Goal: Task Accomplishment & Management: Complete application form

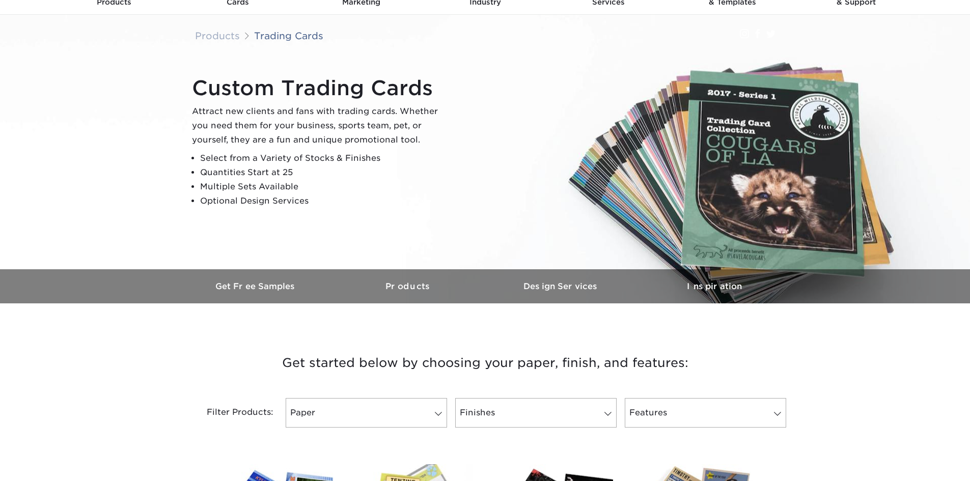
scroll to position [51, 0]
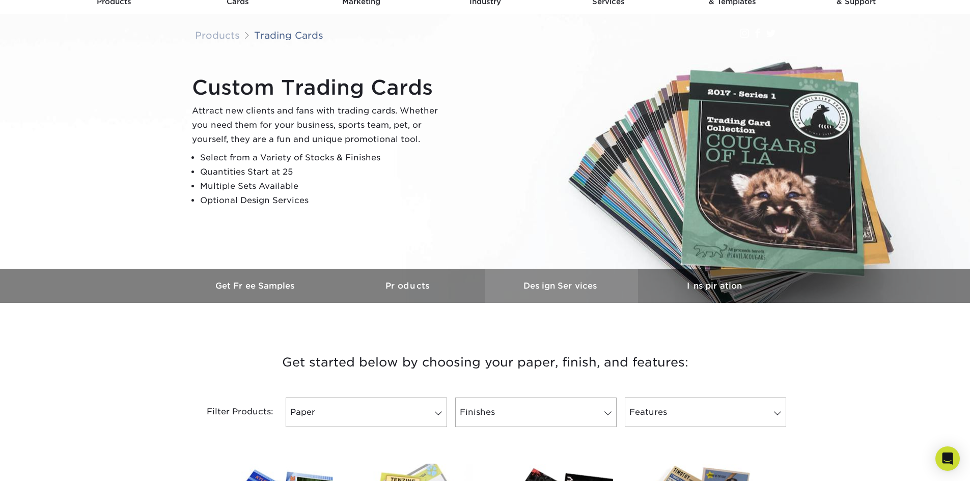
click at [553, 289] on h3 "Design Services" at bounding box center [561, 286] width 153 height 10
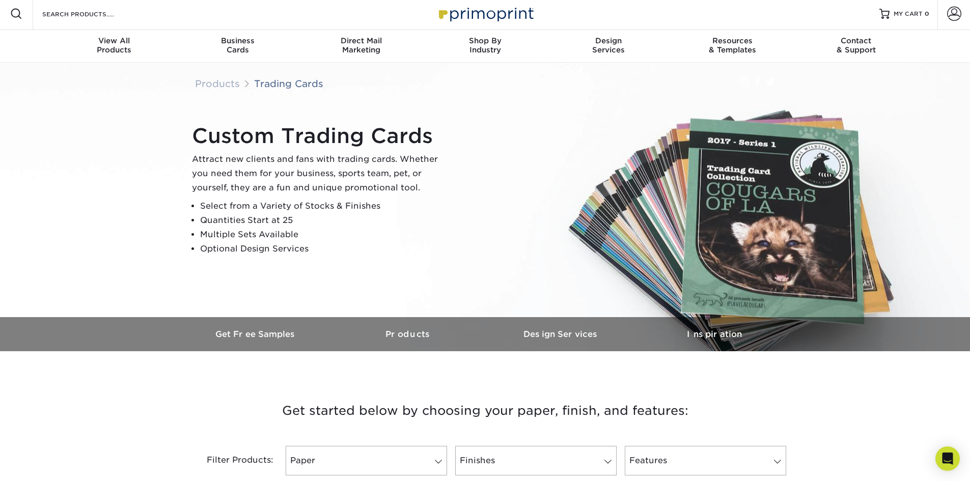
scroll to position [0, 0]
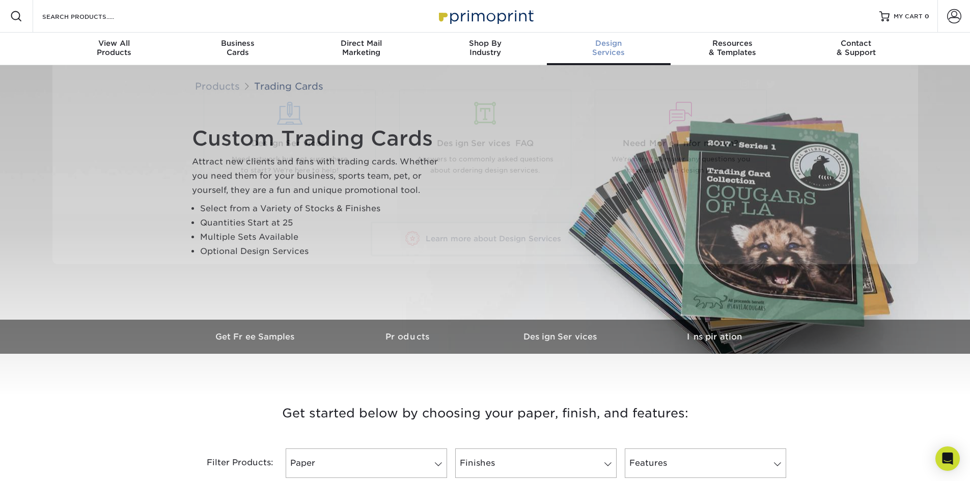
click at [610, 48] on div "Design Services" at bounding box center [609, 48] width 124 height 18
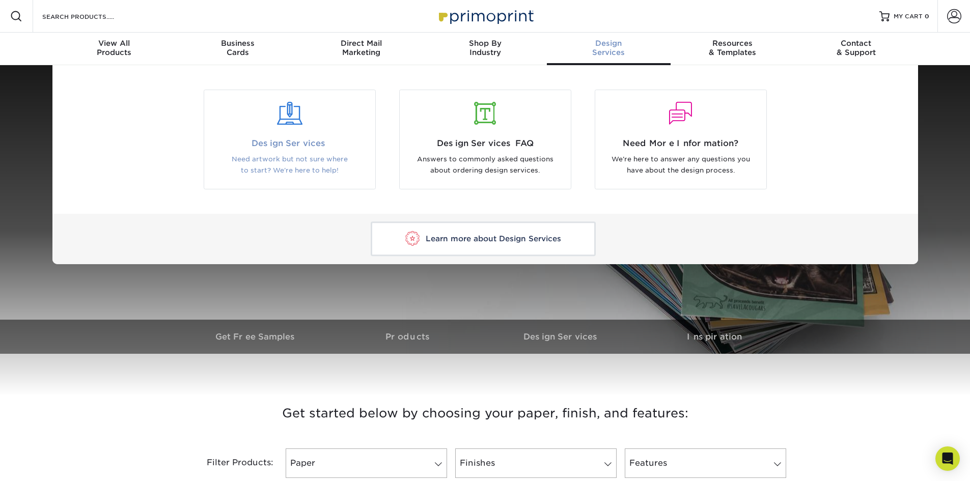
click at [337, 163] on p "Need artwork but not sure where to start? We're here to help!" at bounding box center [290, 165] width 156 height 23
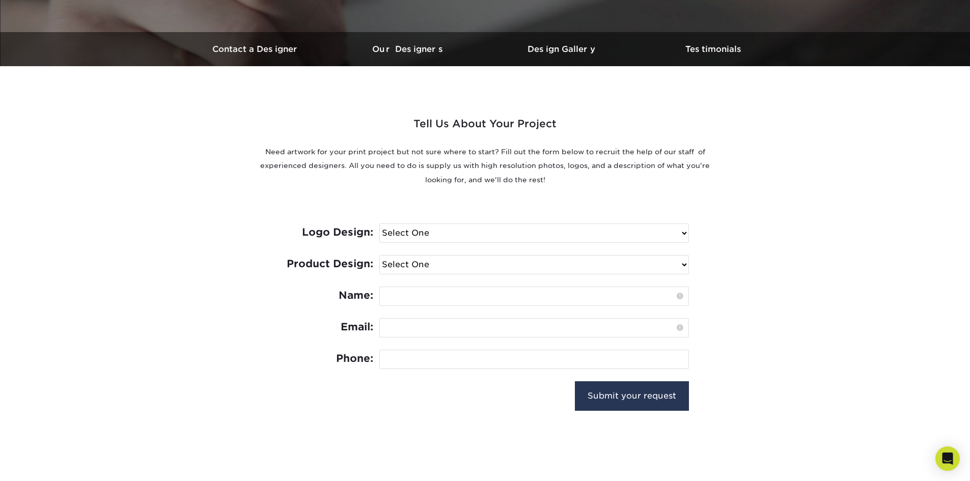
scroll to position [305, 0]
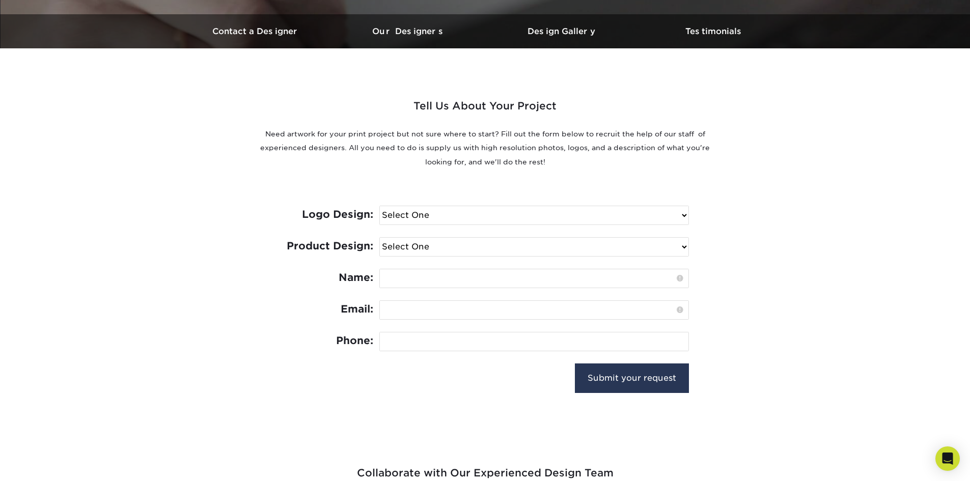
click at [466, 216] on select "Select One I need a logo design: $300 No thank you" at bounding box center [534, 215] width 309 height 18
click at [475, 189] on div "Logo Design: Select One I need a logo design: $300 No thank you Product Design:…" at bounding box center [485, 298] width 407 height 234
click at [447, 249] on select "Select One Logo Design Only Design Edits Banner Design: $50.00 Bookmark Design:…" at bounding box center [534, 247] width 309 height 18
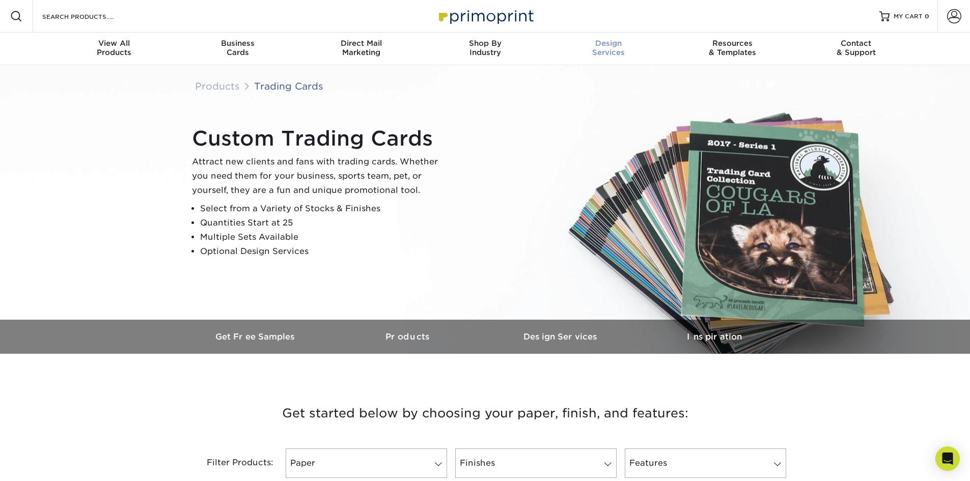
click at [598, 51] on div "Design Services" at bounding box center [609, 48] width 124 height 18
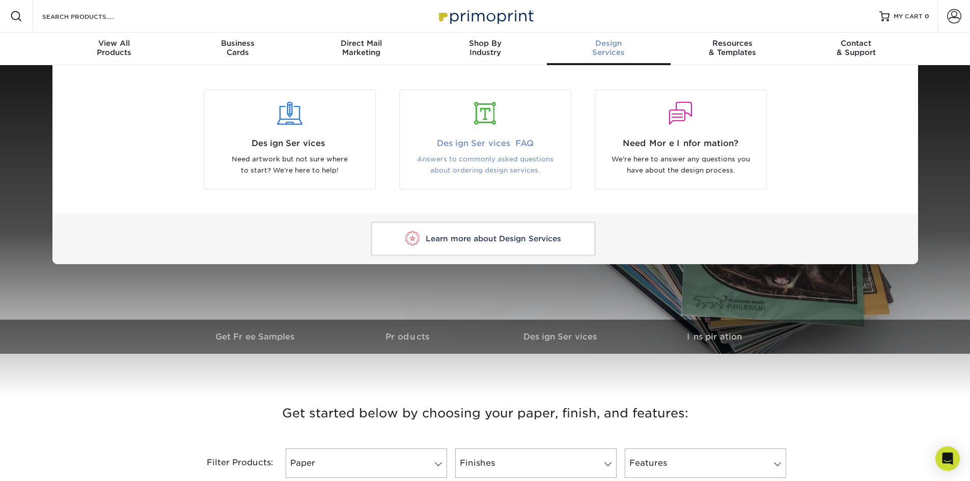
click at [471, 166] on p "Answers to commonly asked questions about ordering design services." at bounding box center [485, 165] width 156 height 23
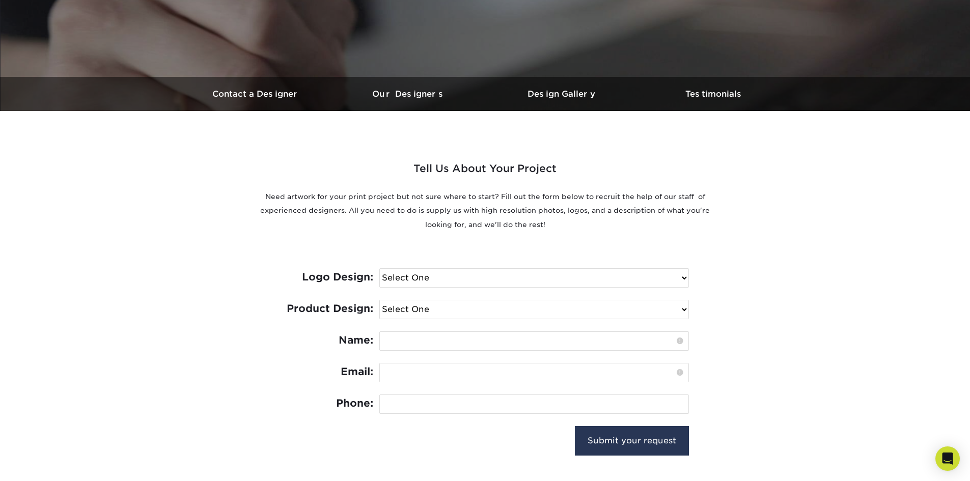
scroll to position [255, 0]
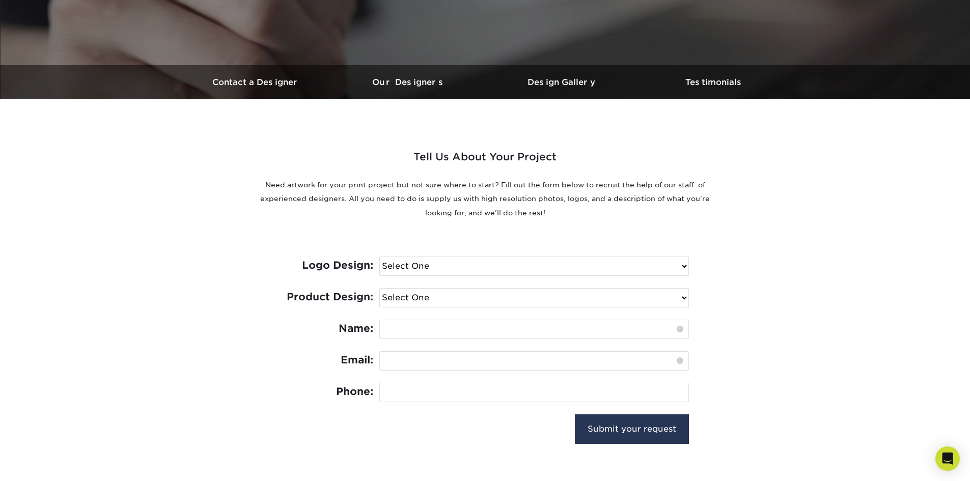
click at [501, 266] on select "Select One I need a logo design: $300 No thank you" at bounding box center [534, 266] width 309 height 18
select select "No Logo"
click at [380, 257] on select "Select One I need a logo design: $300 No thank you" at bounding box center [534, 266] width 309 height 18
click at [434, 296] on select "Select One Logo Design Only Design Edits Banner Design: $50.00 Bookmark Design:…" at bounding box center [534, 298] width 309 height 18
select select "Trading Cards - $100"
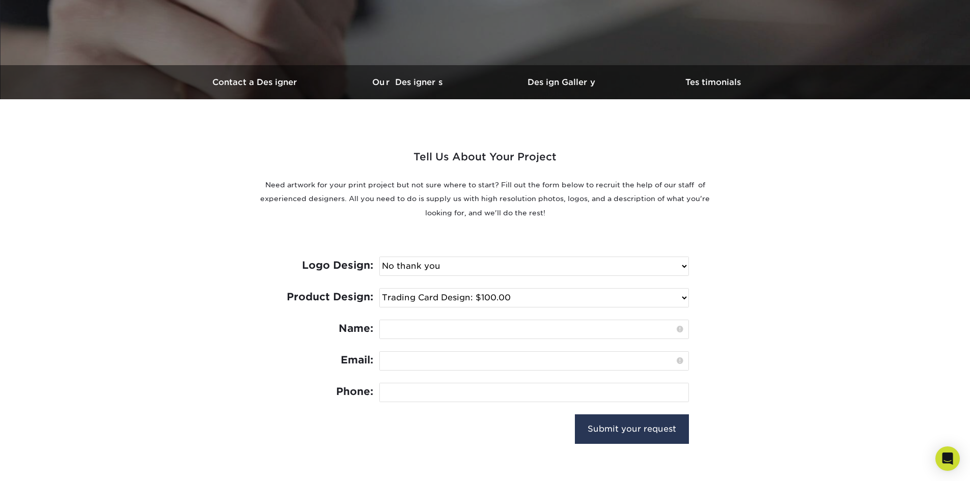
click at [380, 289] on select "Select One Logo Design Only Design Edits Banner Design: $50.00 Bookmark Design:…" at bounding box center [534, 298] width 309 height 18
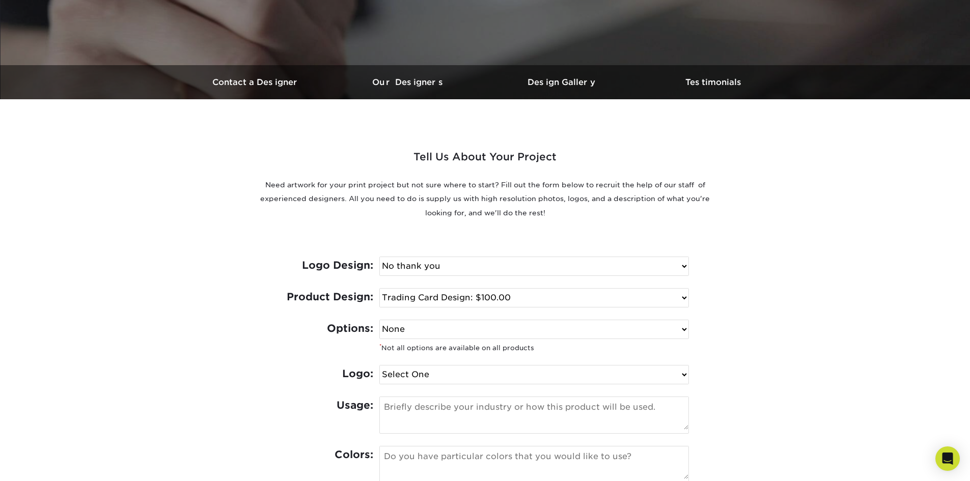
click at [426, 331] on select "None Spot UV Foil Spot UV & Foil" at bounding box center [534, 329] width 309 height 18
click at [684, 330] on select "None Spot UV Foil Spot UV & Foil" at bounding box center [534, 329] width 309 height 18
click at [380, 320] on select "None Spot UV Foil Spot UV & Foil" at bounding box center [534, 329] width 309 height 18
click at [421, 378] on select "Select One I can provide a logo in an .ai, .eps, or .pdf I have a logo but not …" at bounding box center [534, 375] width 309 height 18
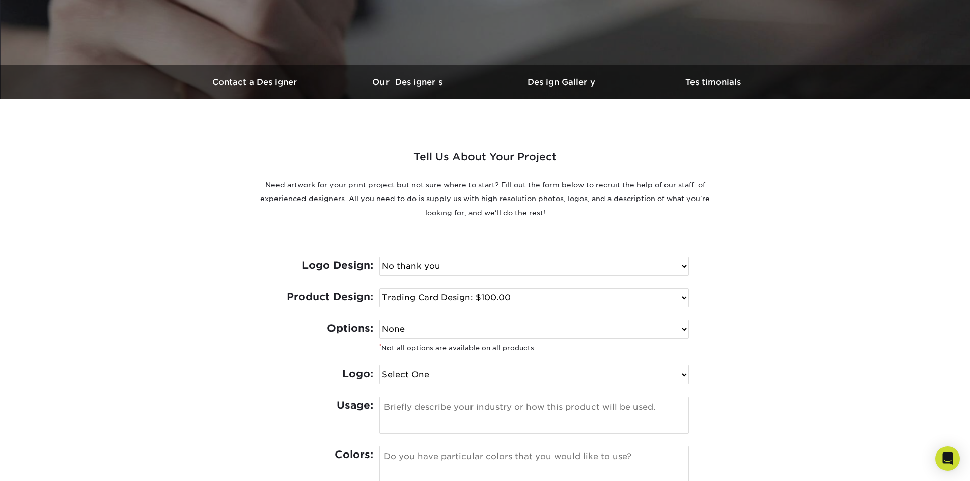
select select "Has Logo"
click at [380, 366] on select "Select One I can provide a logo in an .ai, .eps, or .pdf I have a logo but not …" at bounding box center [534, 375] width 309 height 18
click at [393, 412] on textarea at bounding box center [534, 413] width 309 height 33
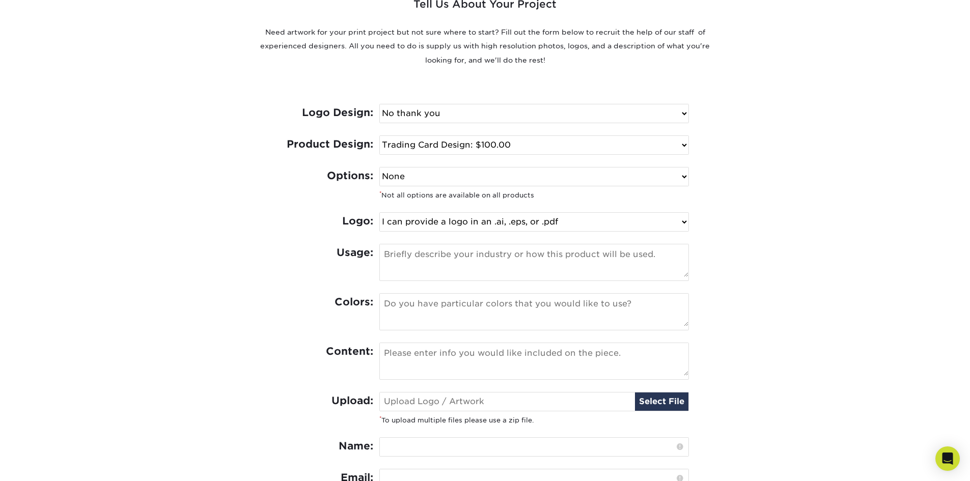
scroll to position [458, 0]
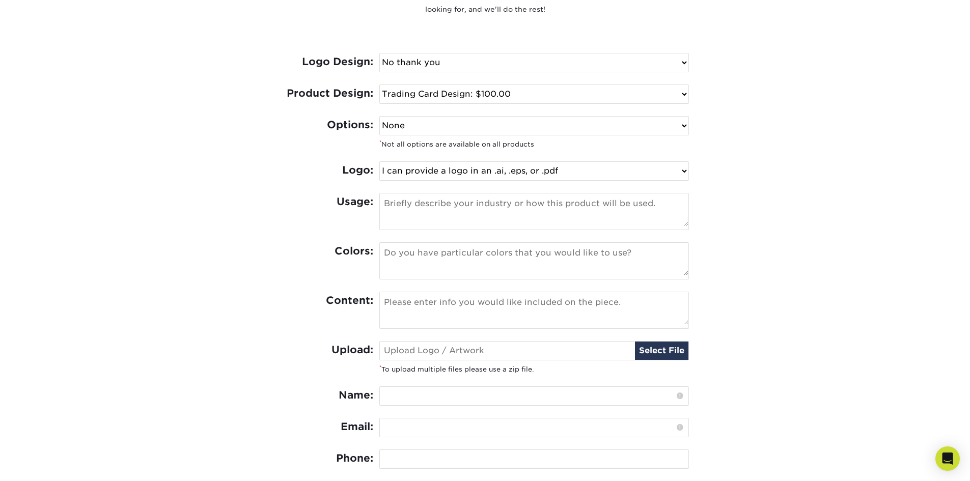
click at [383, 202] on textarea at bounding box center [534, 209] width 309 height 33
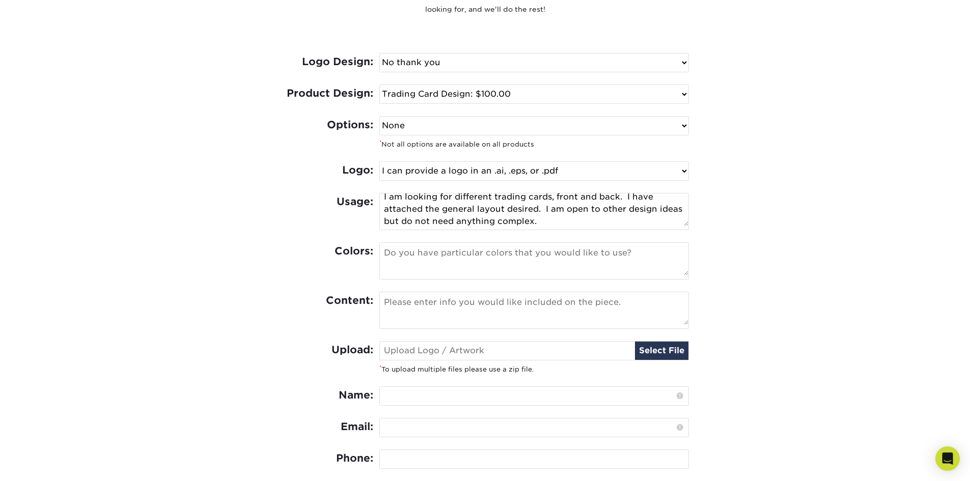
type textarea "I am looking for different trading cards, front and back. I have attached the g…"
click at [384, 257] on textarea at bounding box center [534, 259] width 309 height 33
type textarea "I would like each card to be a different color."
click at [570, 222] on textarea "I am looking for different trading cards, front and back. I have attached the g…" at bounding box center [534, 209] width 309 height 33
type textarea "I am looking for different trading cards, front and back. I have attached the g…"
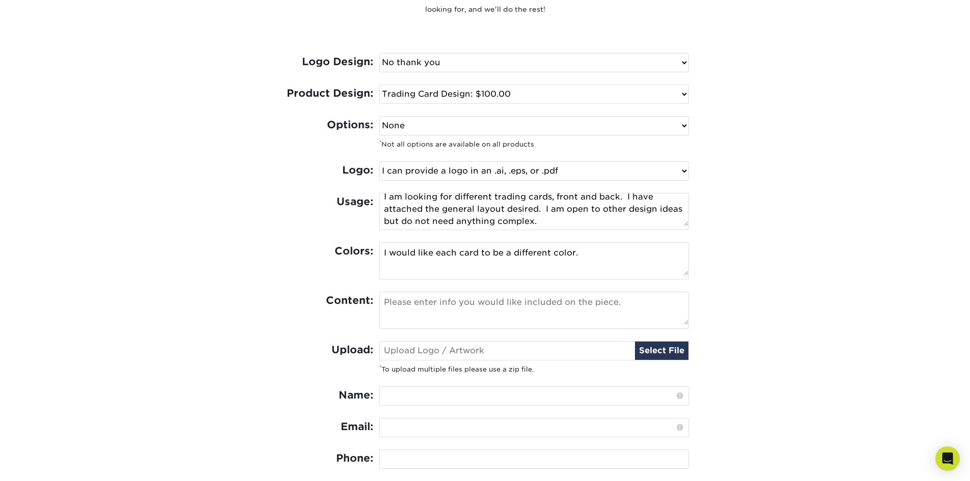
drag, startPoint x: 582, startPoint y: 256, endPoint x: 574, endPoint y: 248, distance: 11.9
click at [574, 248] on textarea "I would like each card to be a different color." at bounding box center [534, 259] width 309 height 33
click at [615, 267] on textarea "I would like each card to be a different color and based on the provided design…" at bounding box center [534, 259] width 309 height 33
click at [628, 269] on textarea "I would like each card to be a different color and based on the provided design…" at bounding box center [534, 259] width 309 height 33
click at [385, 304] on textarea at bounding box center [534, 308] width 309 height 33
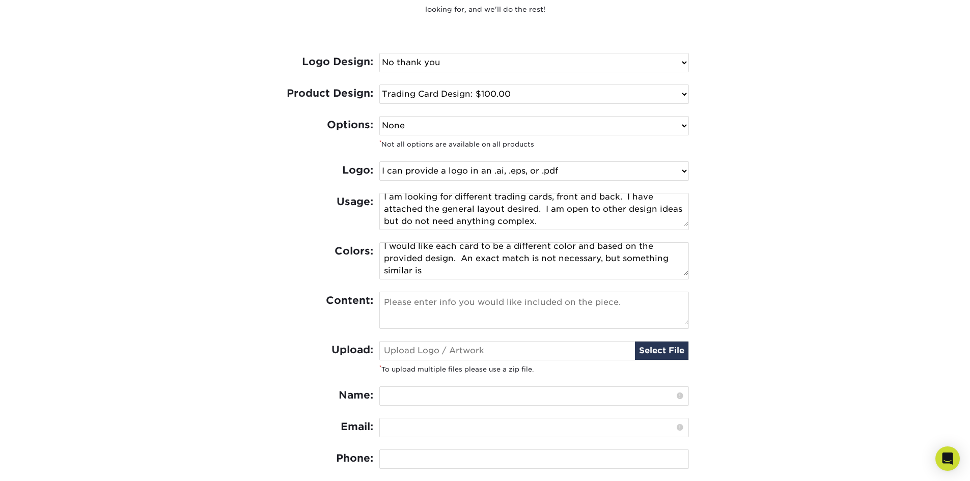
click at [436, 273] on textarea "I would like each card to be a different color and based on the provided design…" at bounding box center [534, 259] width 309 height 33
type textarea "I would like each card to be a different color and based on the provided design…"
click at [386, 304] on textarea at bounding box center [534, 308] width 309 height 33
click at [650, 348] on input "file" at bounding box center [534, 351] width 309 height 18
click at [389, 399] on input "text" at bounding box center [534, 396] width 309 height 18
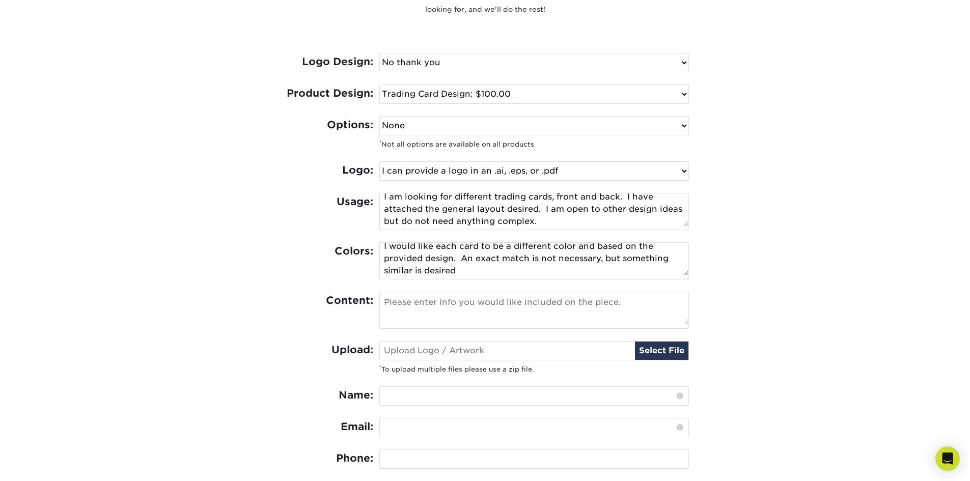
type input "Janet Groborchik"
type input "janet.groborchik@maag.com"
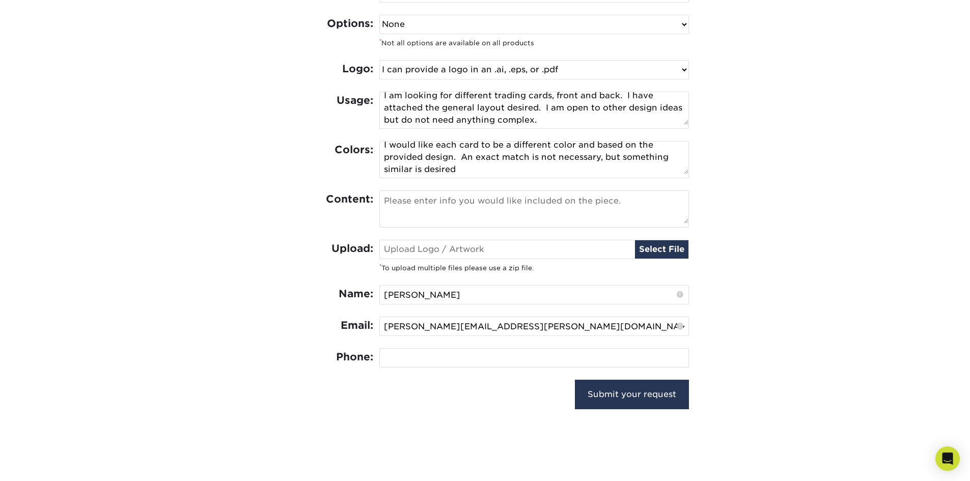
scroll to position [560, 0]
click at [412, 354] on input "tel" at bounding box center [534, 357] width 309 height 18
type input "3305417161"
click at [606, 395] on input "Submit your request" at bounding box center [632, 394] width 114 height 30
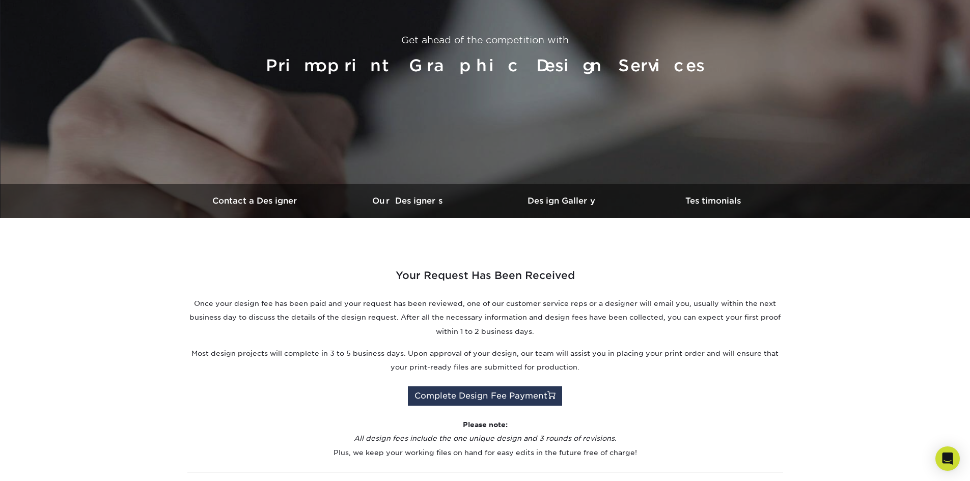
scroll to position [153, 0]
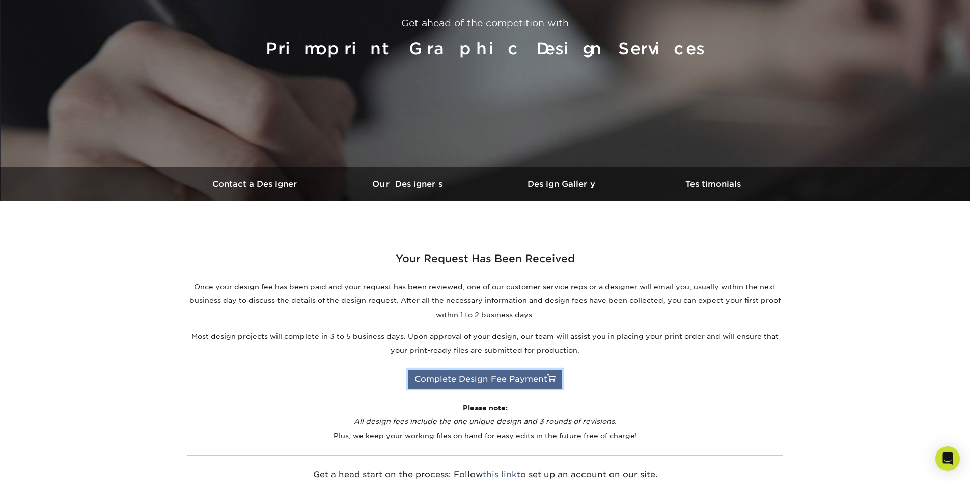
click at [534, 380] on link "Complete Design Fee Payment" at bounding box center [485, 379] width 154 height 19
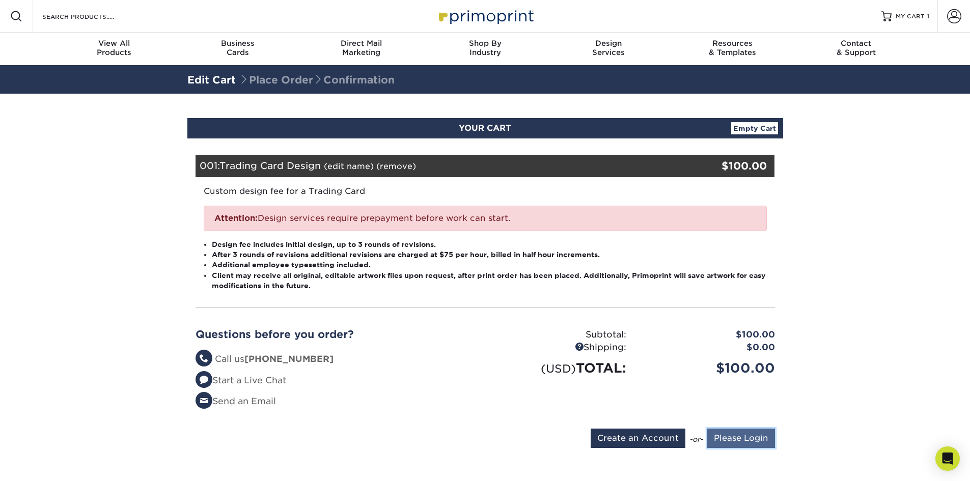
click at [727, 432] on input "Please Login" at bounding box center [741, 438] width 68 height 19
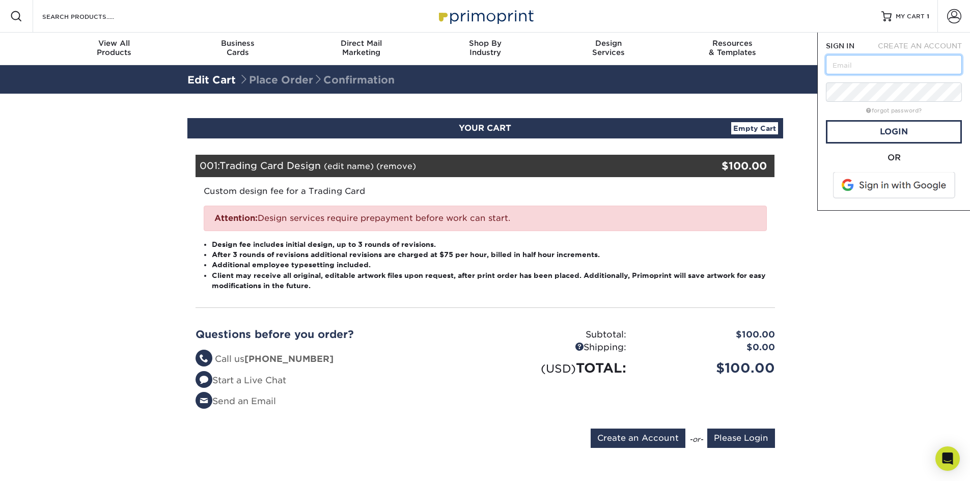
click at [834, 68] on input "text" at bounding box center [894, 64] width 136 height 19
type input "[PERSON_NAME][EMAIL_ADDRESS][PERSON_NAME][DOMAIN_NAME]"
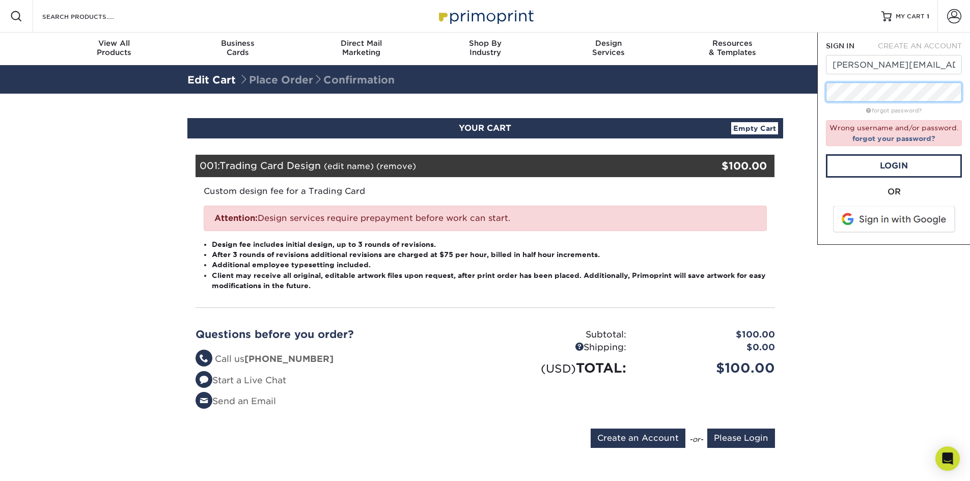
click at [817, 95] on div "SIGN IN CREATE AN ACCOUNT janet.groborchik@maag.com forgot password? Wrong user…" at bounding box center [893, 139] width 153 height 212
click at [888, 111] on link "forgot password?" at bounding box center [893, 110] width 55 height 7
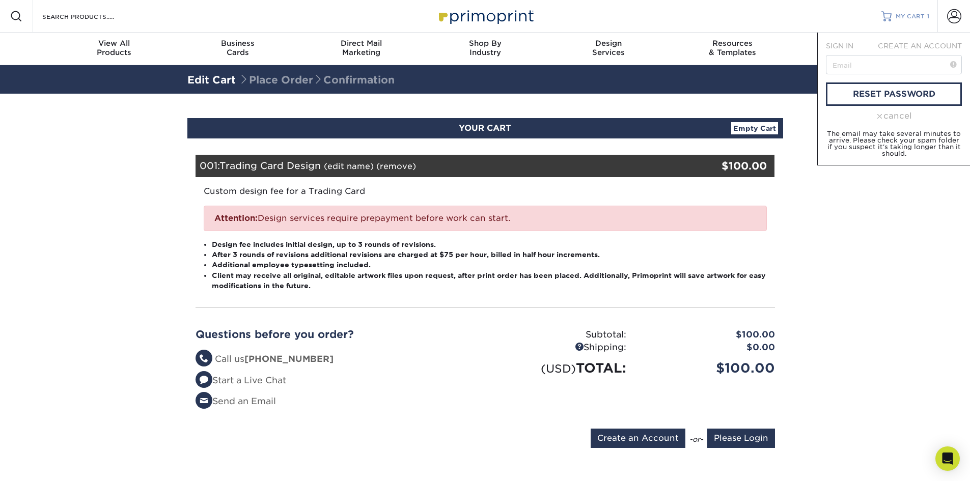
click at [905, 16] on span "MY CART" at bounding box center [910, 16] width 29 height 9
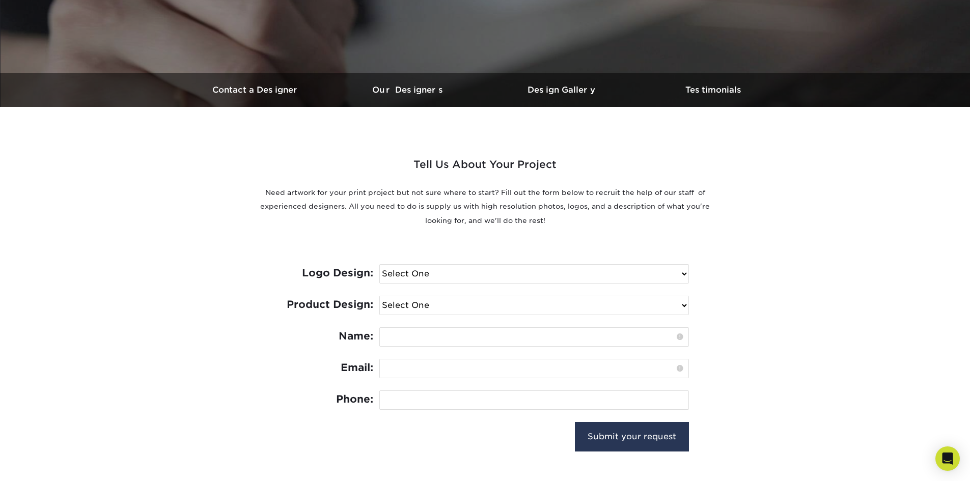
scroll to position [356, 0]
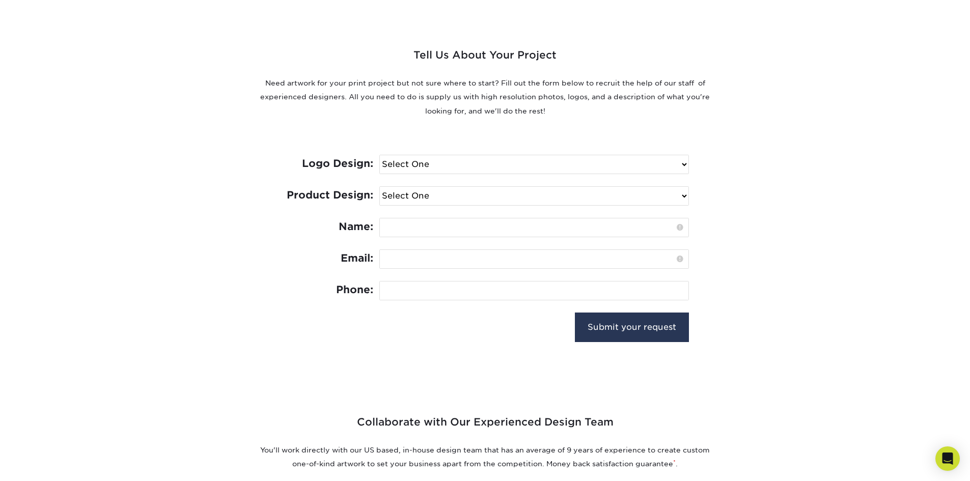
click at [489, 165] on select "Select One I need a logo design: $300 No thank you" at bounding box center [534, 164] width 309 height 18
select select "No Logo"
click at [380, 155] on select "Select One I need a logo design: $300 No thank you" at bounding box center [534, 164] width 309 height 18
click at [461, 197] on select "Select One Logo Design Only Design Edits Banner Design: $50.00 Bookmark Design:…" at bounding box center [534, 196] width 309 height 18
select select "Trading Cards - $100"
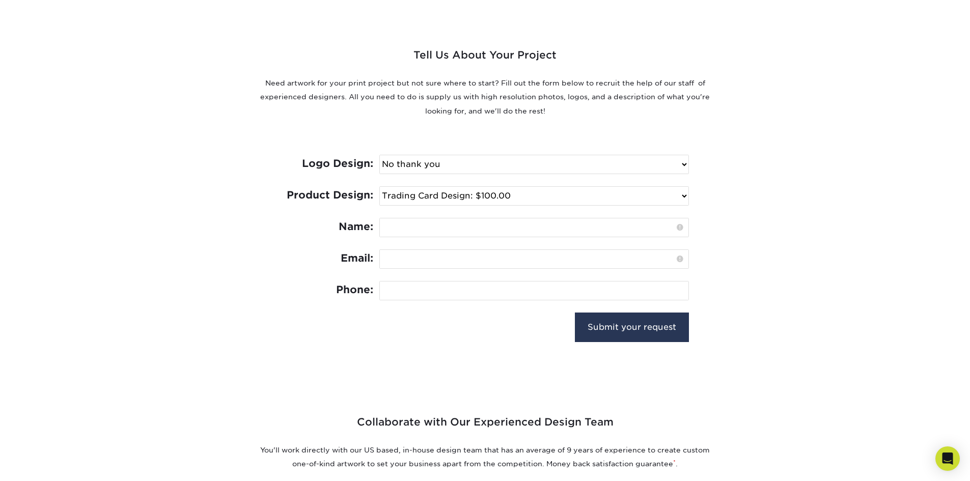
click at [380, 187] on select "Select One Logo Design Only Design Edits Banner Design: $50.00 Bookmark Design:…" at bounding box center [534, 196] width 309 height 18
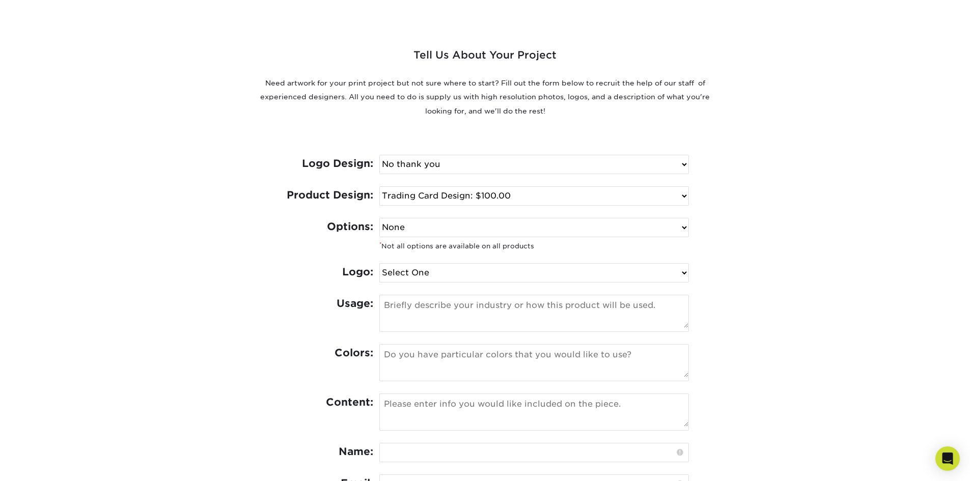
click at [432, 229] on select "None Spot UV Foil Spot UV & Foil" at bounding box center [534, 227] width 309 height 18
click at [380, 218] on select "None Spot UV Foil Spot UV & Foil" at bounding box center [534, 227] width 309 height 18
click at [433, 275] on select "Select One I can provide a logo in an .ai, .eps, or .pdf I have a logo but not …" at bounding box center [534, 273] width 309 height 18
select select "Has Logo"
click at [380, 264] on select "Select One I can provide a logo in an .ai, .eps, or .pdf I have a logo but not …" at bounding box center [534, 273] width 309 height 18
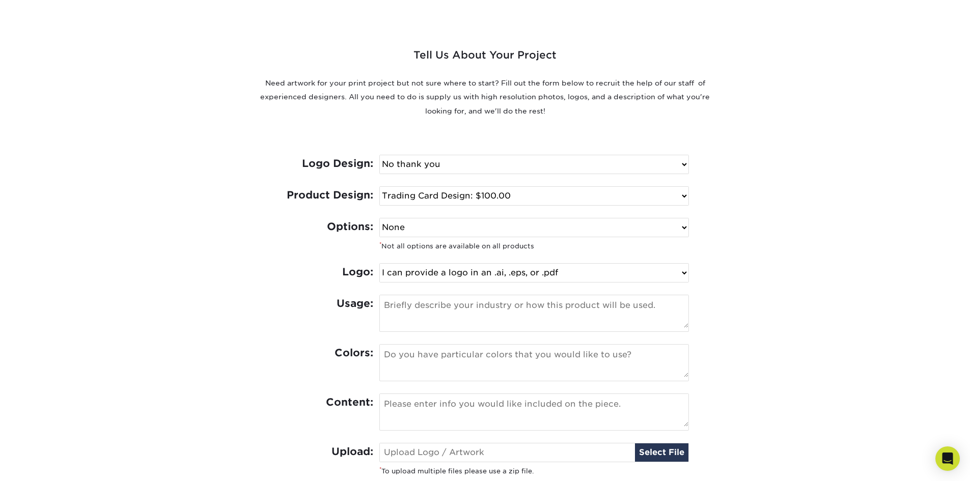
click at [434, 309] on textarea at bounding box center [534, 311] width 309 height 33
type textarea "T"
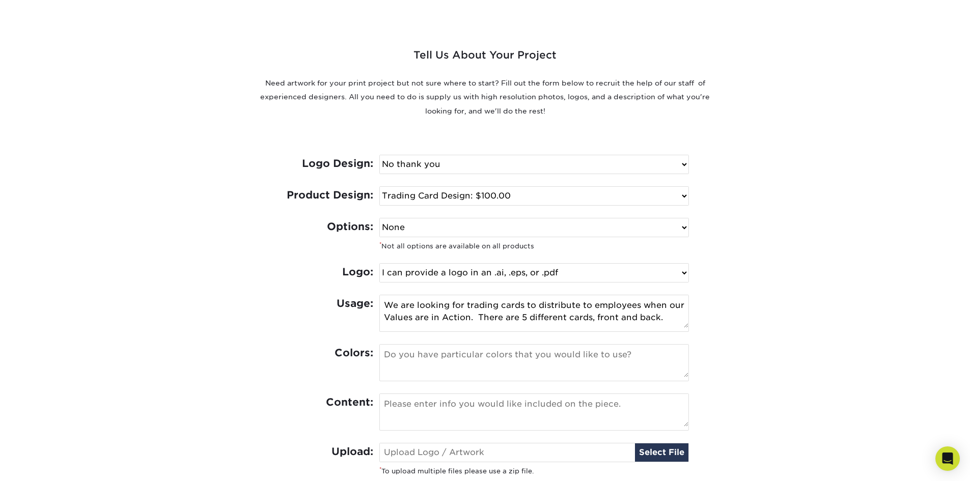
type textarea "We are looking for trading cards to distribute to employees when our Values are…"
click at [401, 353] on textarea at bounding box center [534, 361] width 309 height 33
type textarea "I have a file with the desired design but it is not print quality."
click at [397, 402] on textarea at bounding box center [534, 410] width 309 height 33
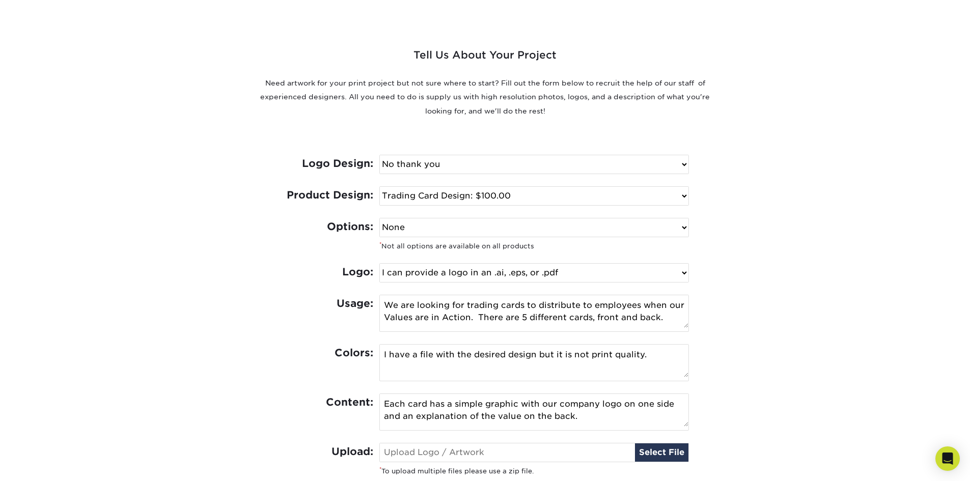
type textarea "Each card has a simple graphic with our company logo on one side and an explana…"
click at [663, 455] on input "file" at bounding box center [534, 452] width 309 height 18
type input "C:\fakepath\TradingCardTemplates.zip"
type input "TradingCardTemplates.zip"
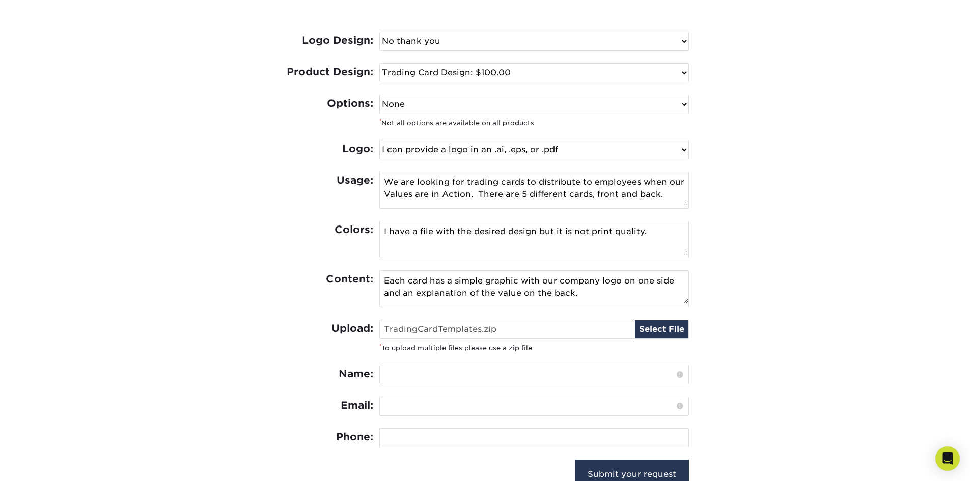
scroll to position [509, 0]
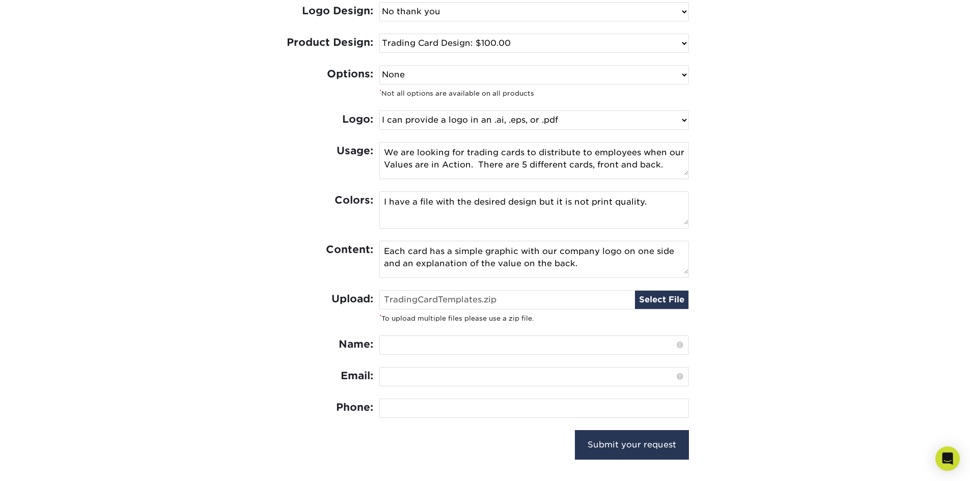
click at [402, 347] on input "text" at bounding box center [534, 345] width 309 height 18
type input "Janet Groborchik"
type input "janet.groborchik@maag.com"
click at [412, 412] on input "tel" at bounding box center [534, 408] width 309 height 18
type input "3305417161"
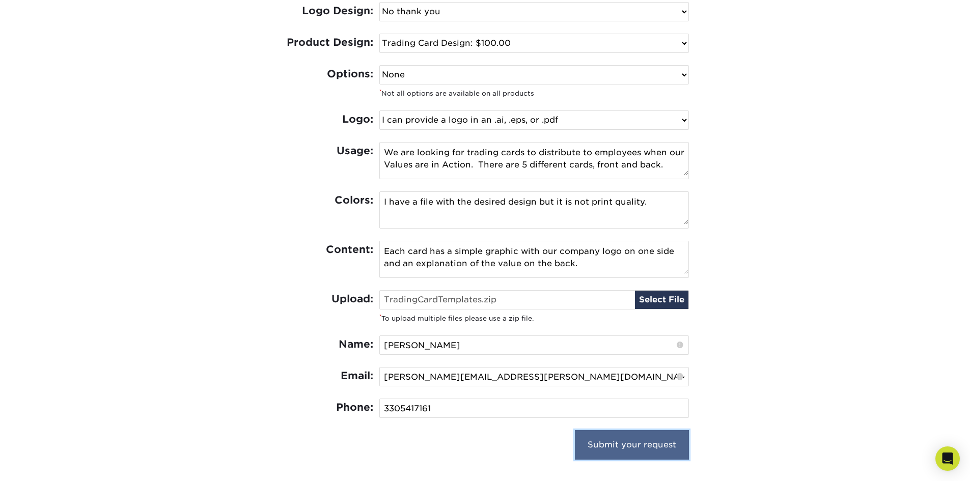
click at [616, 442] on input "Submit your request" at bounding box center [632, 445] width 114 height 30
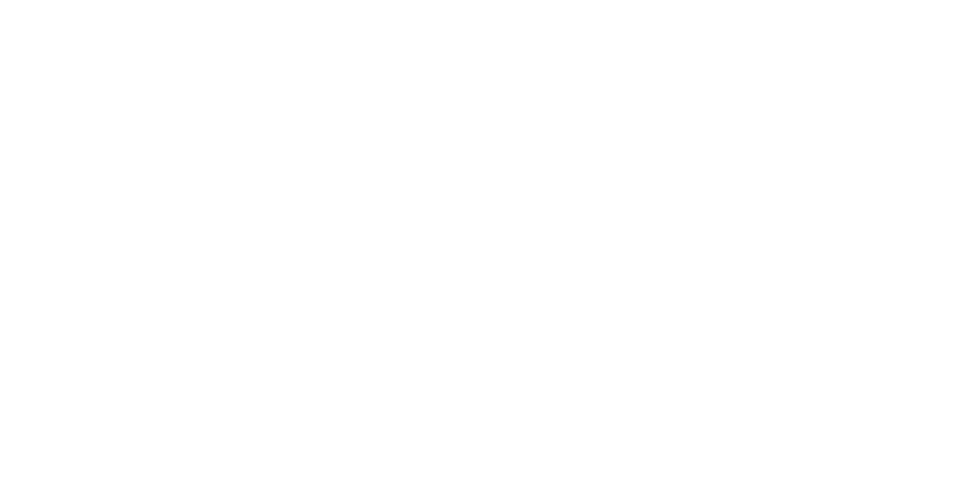
select select "No Logo"
select select "Trading Cards - $100"
